Goal: Information Seeking & Learning: Compare options

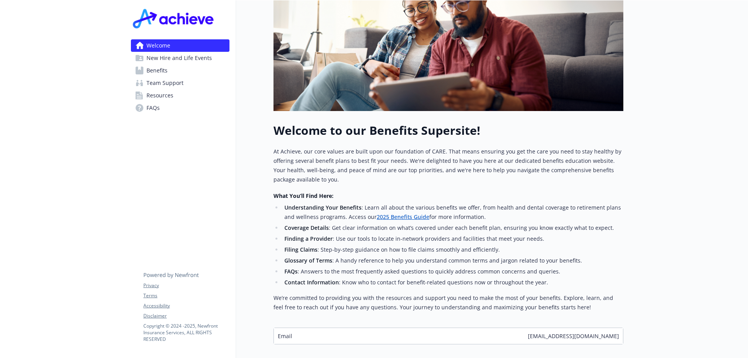
scroll to position [204, 0]
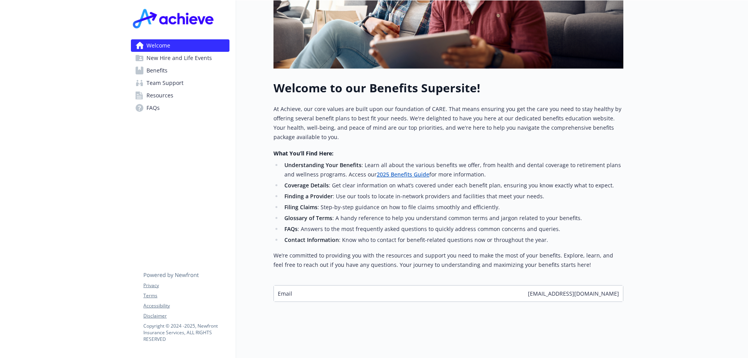
click at [456, 286] on div "Email [EMAIL_ADDRESS][DOMAIN_NAME]" at bounding box center [448, 294] width 349 height 16
click at [577, 290] on span "[EMAIL_ADDRESS][DOMAIN_NAME]" at bounding box center [573, 294] width 91 height 8
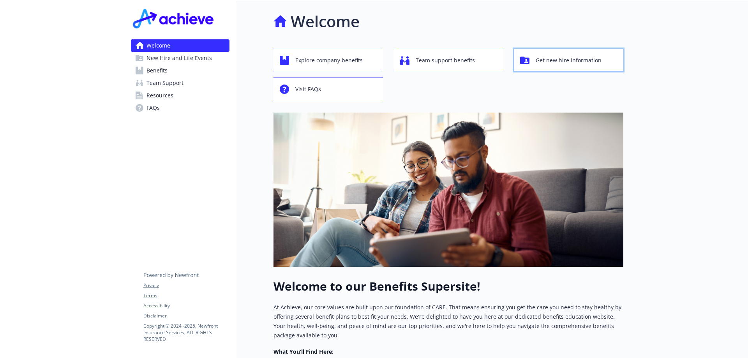
click at [540, 62] on span "Get new hire information" at bounding box center [569, 60] width 66 height 15
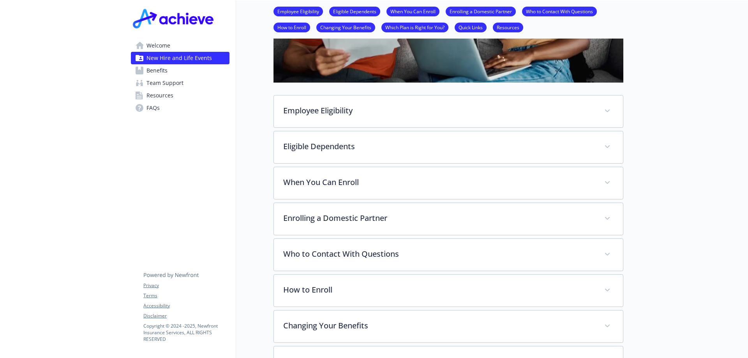
scroll to position [273, 0]
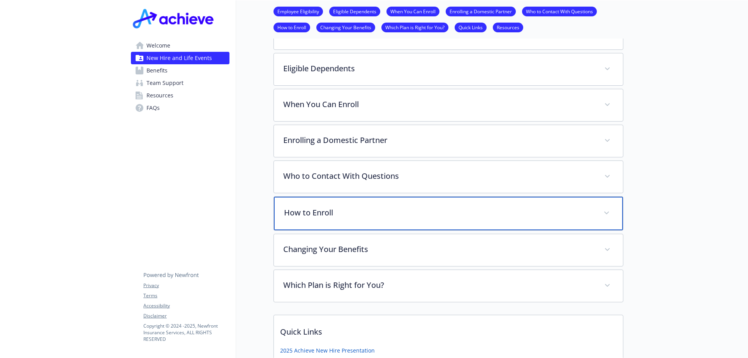
click at [353, 214] on p "How to Enroll" at bounding box center [439, 213] width 310 height 12
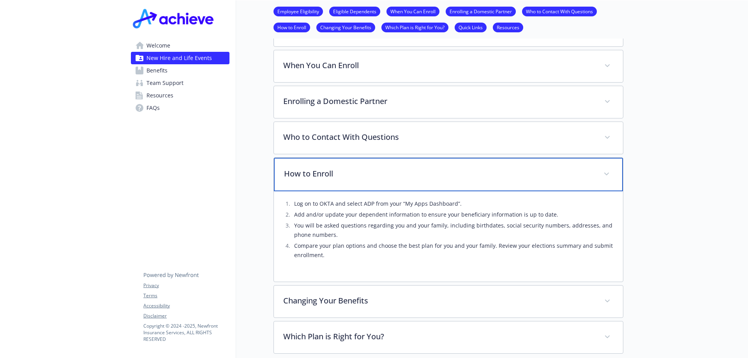
scroll to position [351, 0]
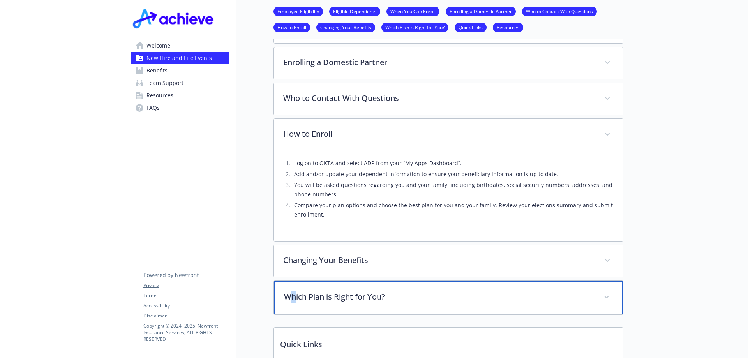
click at [295, 291] on div "Which Plan is Right for You?" at bounding box center [448, 298] width 349 height 34
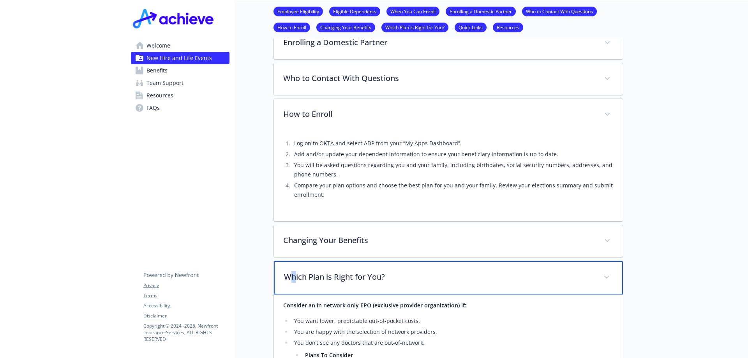
scroll to position [137, 0]
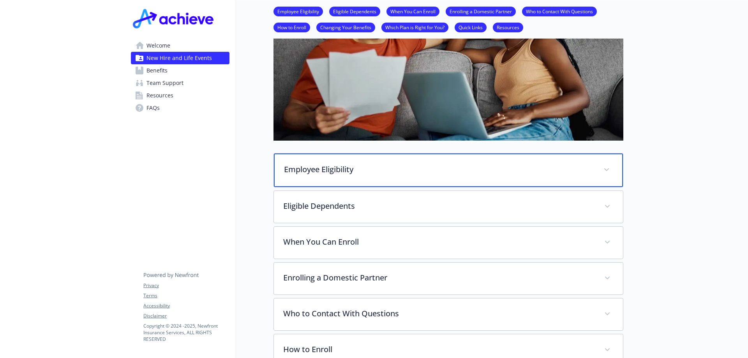
click at [357, 171] on p "Employee Eligibility" at bounding box center [439, 170] width 310 height 12
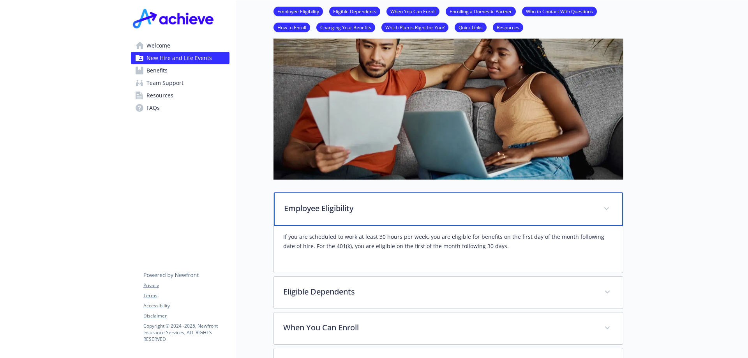
scroll to position [0, 0]
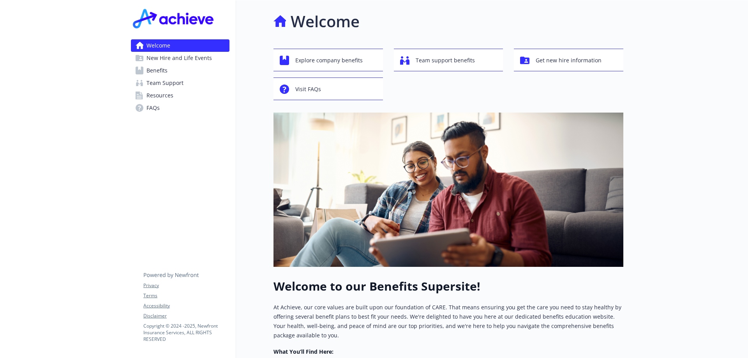
click at [184, 67] on link "Benefits" at bounding box center [180, 70] width 99 height 12
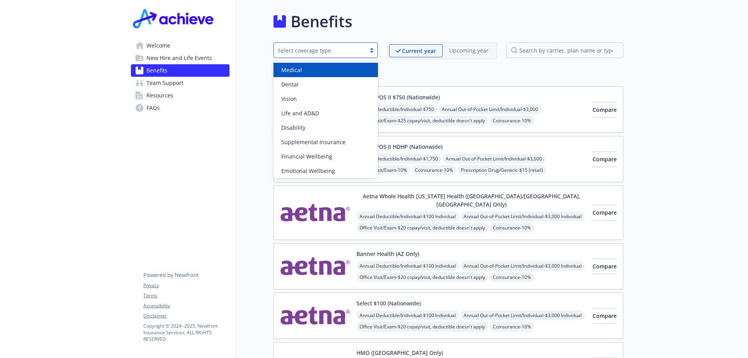
click at [331, 53] on div "Select coverage type" at bounding box center [320, 50] width 84 height 8
click at [327, 69] on div "Medical" at bounding box center [325, 70] width 95 height 8
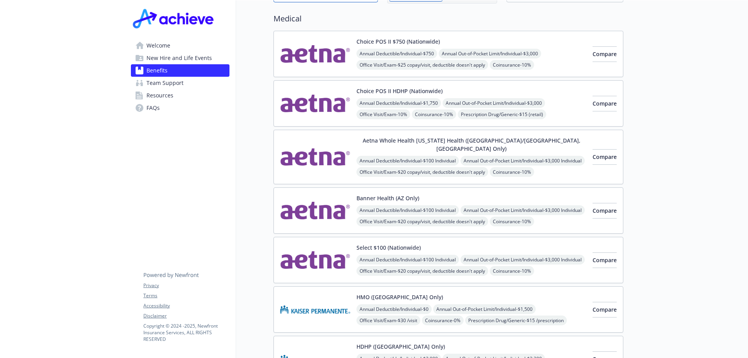
scroll to position [17, 0]
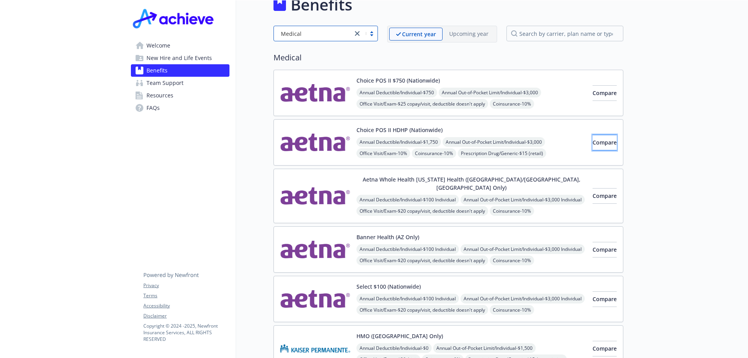
click at [593, 139] on span "Compare" at bounding box center [605, 142] width 24 height 7
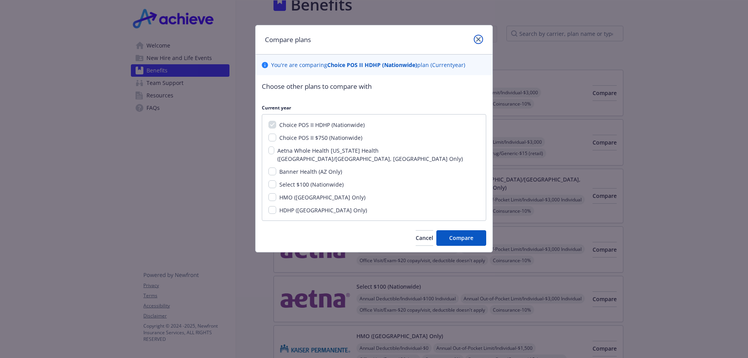
drag, startPoint x: 478, startPoint y: 37, endPoint x: 471, endPoint y: 38, distance: 7.1
click at [472, 38] on div at bounding box center [477, 40] width 12 height 10
click at [477, 39] on icon "close" at bounding box center [478, 39] width 5 height 5
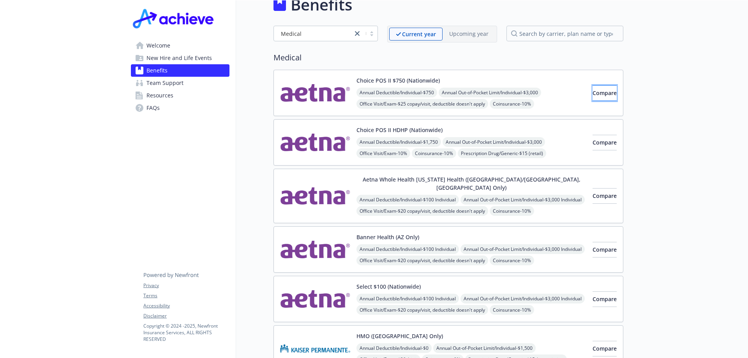
click at [598, 90] on span "Compare" at bounding box center [605, 92] width 24 height 7
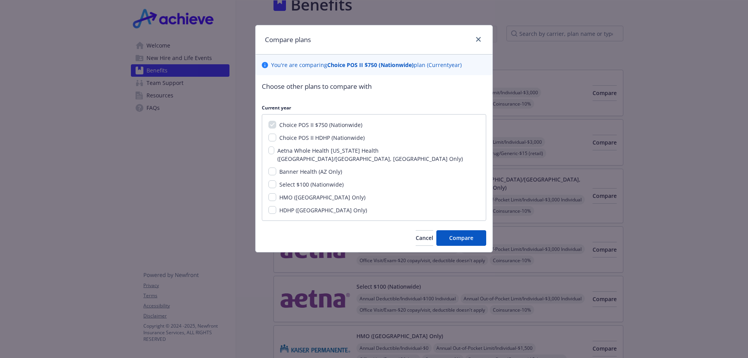
click at [327, 139] on span "Choice POS II HDHP (Nationwide)" at bounding box center [321, 137] width 85 height 7
click at [276, 139] on input "Choice POS II HDHP (Nationwide)" at bounding box center [273, 138] width 8 height 8
checkbox input "true"
click at [315, 156] on div "Choice POS II $750 (Nationwide) Choice POS II HDHP (Nationwide) Aetna Whole Hea…" at bounding box center [374, 167] width 225 height 107
click at [272, 152] on input "Aetna Whole Health [US_STATE] Health ([GEOGRAPHIC_DATA]/[GEOGRAPHIC_DATA], [GEO…" at bounding box center [272, 151] width 6 height 8
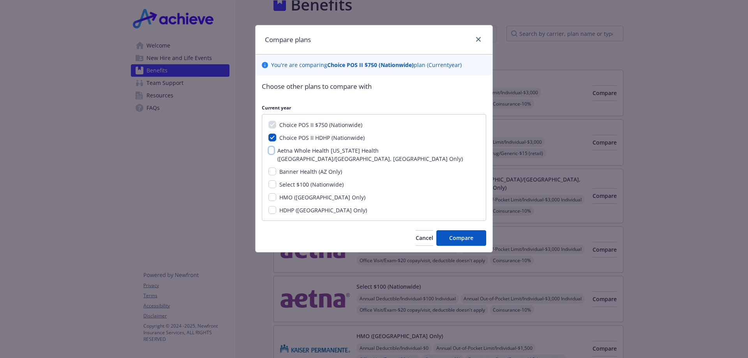
checkbox input "true"
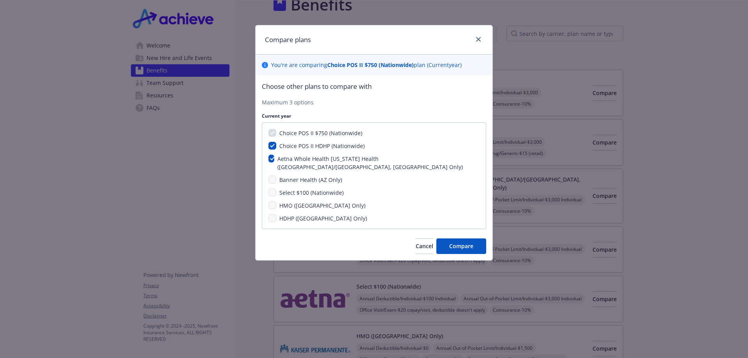
click at [327, 189] on span "Select $100 (Nationwide)" at bounding box center [311, 192] width 64 height 7
click at [468, 239] on button "Compare" at bounding box center [462, 247] width 50 height 16
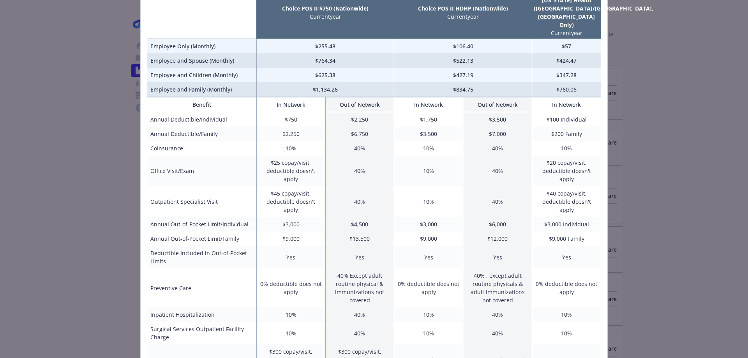
scroll to position [0, 0]
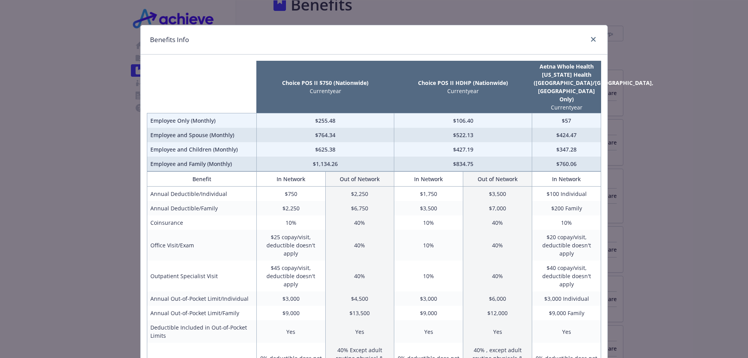
click at [590, 3] on div "Benefits Info Choice POS II $750 (Nationwide) Current year Choice POS II HDHP (…" at bounding box center [374, 179] width 748 height 358
click at [68, 94] on div "Benefits Info Choice POS II $750 (Nationwide) Current year Choice POS II HDHP (…" at bounding box center [374, 179] width 748 height 358
click at [590, 5] on div "Benefits Info Choice POS II $750 (Nationwide) Current year Choice POS II HDHP (…" at bounding box center [374, 179] width 748 height 358
click at [590, 4] on div "Benefits Info Choice POS II $750 (Nationwide) Current year Choice POS II HDHP (…" at bounding box center [374, 179] width 748 height 358
click at [645, 67] on div "Benefits Info Choice POS II $750 (Nationwide) Current year Choice POS II HDHP (…" at bounding box center [374, 179] width 748 height 358
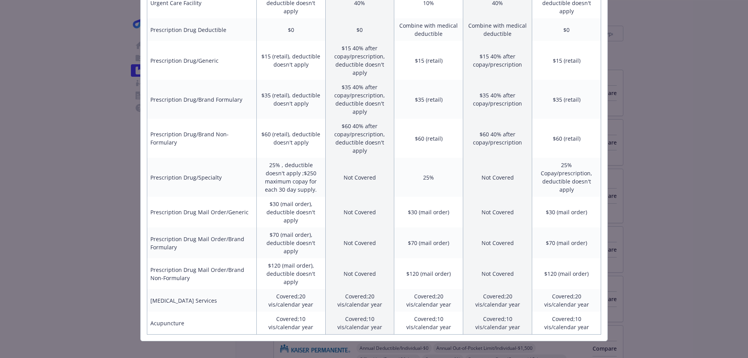
scroll to position [347, 0]
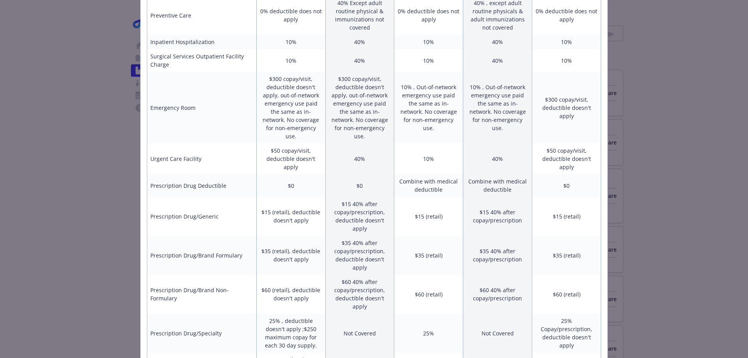
click at [84, 138] on div "Benefits Info Choice POS II $750 (Nationwide) Current year Choice POS II HDHP (…" at bounding box center [374, 179] width 748 height 358
click at [83, 140] on div "Benefits Info Choice POS II $750 (Nationwide) Current year Choice POS II HDHP (…" at bounding box center [374, 179] width 748 height 358
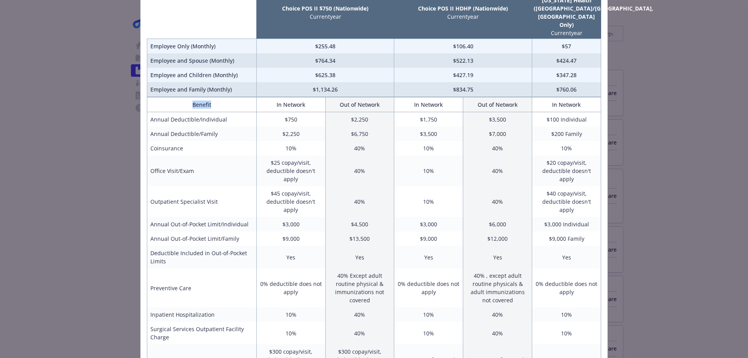
scroll to position [0, 0]
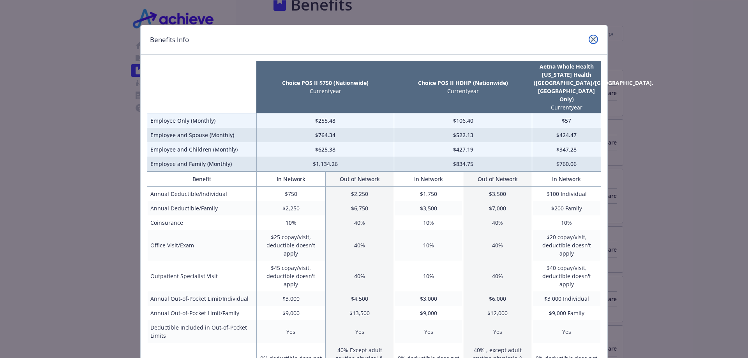
click at [592, 37] on icon "close" at bounding box center [593, 39] width 5 height 5
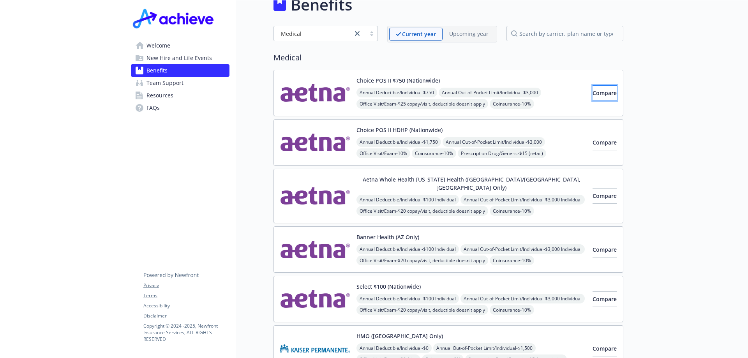
click at [593, 90] on span "Compare" at bounding box center [605, 92] width 24 height 7
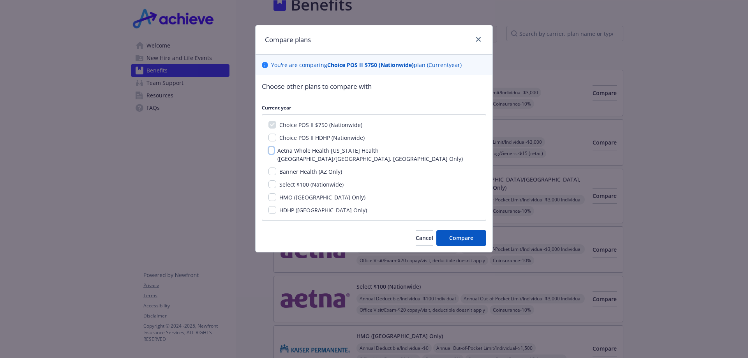
click at [272, 152] on input "Aetna Whole Health [US_STATE] Health ([GEOGRAPHIC_DATA]/[GEOGRAPHIC_DATA], [GEO…" at bounding box center [272, 151] width 6 height 8
checkbox input "true"
click at [273, 180] on input "Select $100 (Nationwide)" at bounding box center [273, 184] width 8 height 8
checkbox input "true"
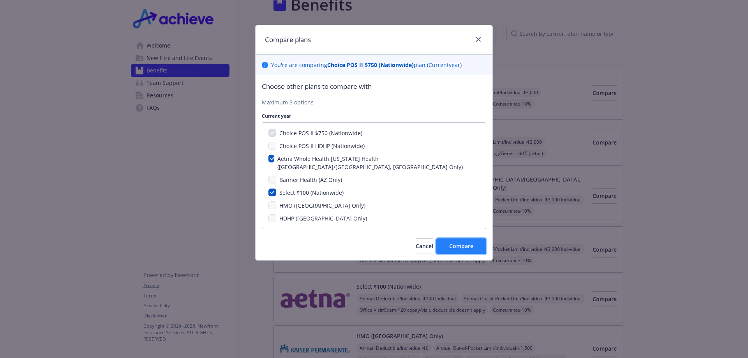
click at [461, 239] on button "Compare" at bounding box center [462, 247] width 50 height 16
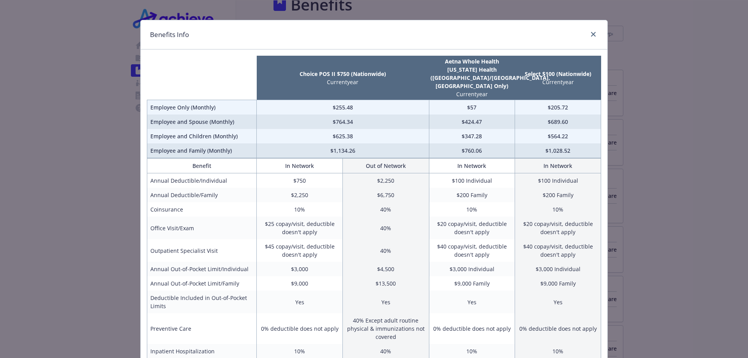
scroll to position [83, 0]
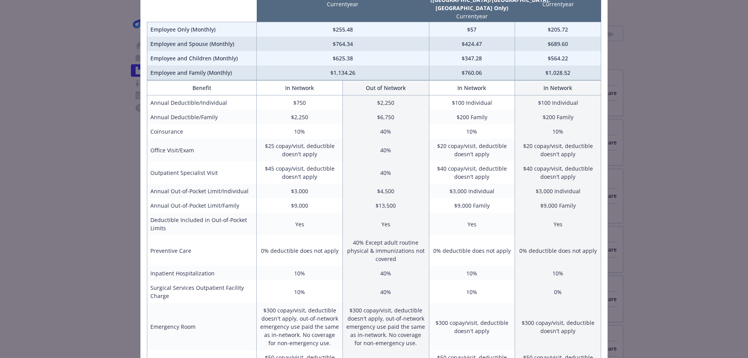
click at [53, 43] on div "Benefits Info Choice POS II $750 (Nationwide) Current year Aetna Whole Health […" at bounding box center [374, 179] width 748 height 358
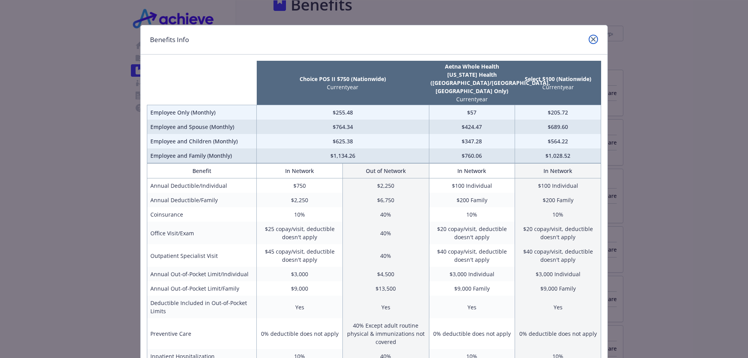
click at [589, 42] on link "close" at bounding box center [593, 39] width 9 height 9
